Goal: Task Accomplishment & Management: Use online tool/utility

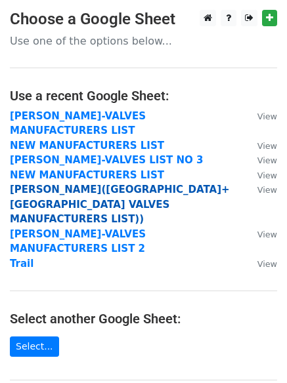
click at [116, 184] on strong "[PERSON_NAME]([GEOGRAPHIC_DATA]+[GEOGRAPHIC_DATA] VALVES MANUFACTURERS LIST))" at bounding box center [120, 204] width 220 height 41
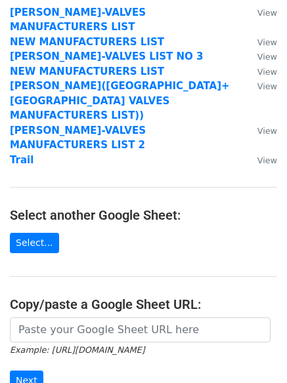
scroll to position [314, 0]
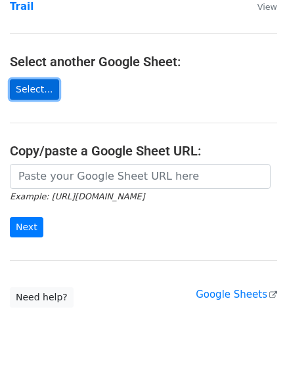
click at [24, 79] on link "Select..." at bounding box center [34, 89] width 49 height 20
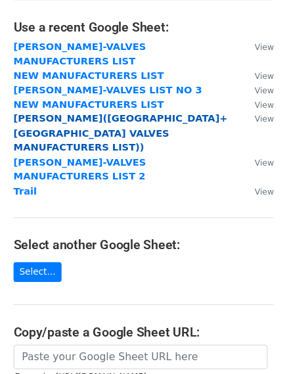
scroll to position [131, 0]
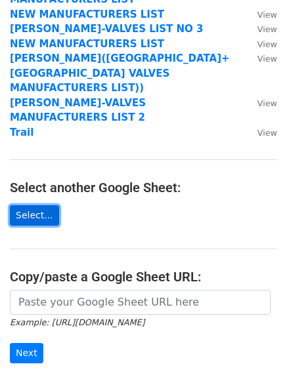
click at [33, 205] on link "Select..." at bounding box center [34, 215] width 49 height 20
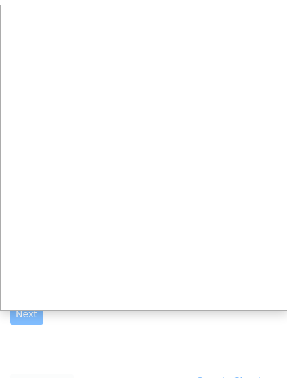
scroll to position [197, 0]
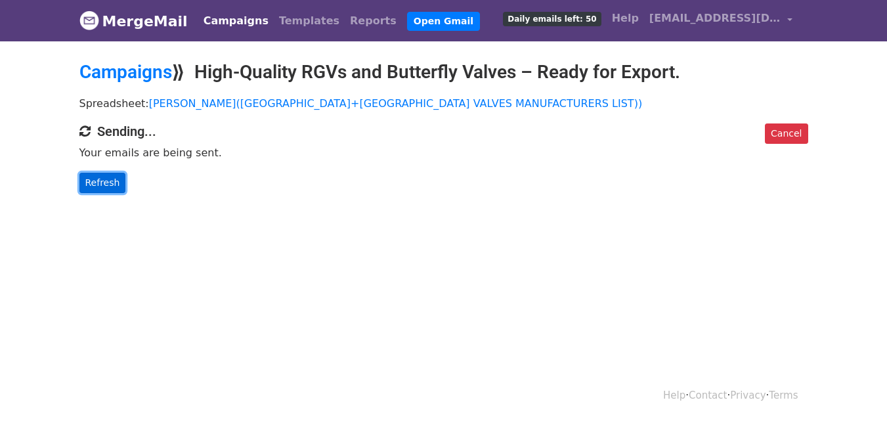
click at [114, 176] on link "Refresh" at bounding box center [102, 183] width 47 height 20
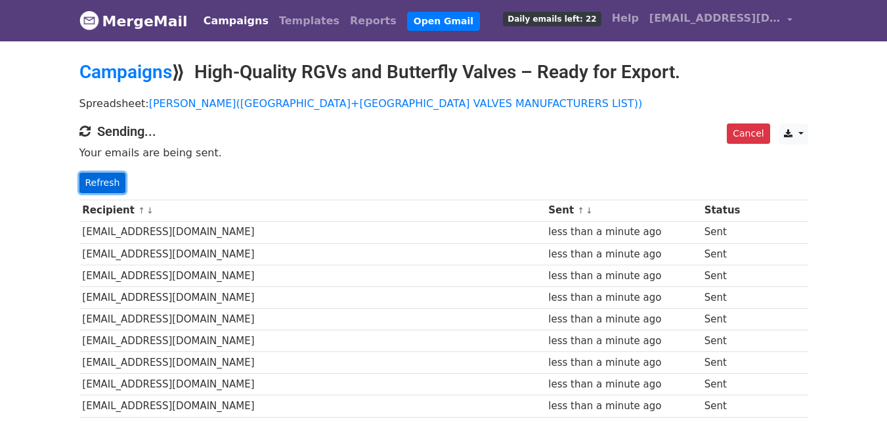
drag, startPoint x: 106, startPoint y: 180, endPoint x: 85, endPoint y: 188, distance: 22.4
drag, startPoint x: 85, startPoint y: 188, endPoint x: 602, endPoint y: 137, distance: 519.1
click at [602, 137] on h4 "Sending..." at bounding box center [443, 131] width 729 height 16
